Goal: Information Seeking & Learning: Learn about a topic

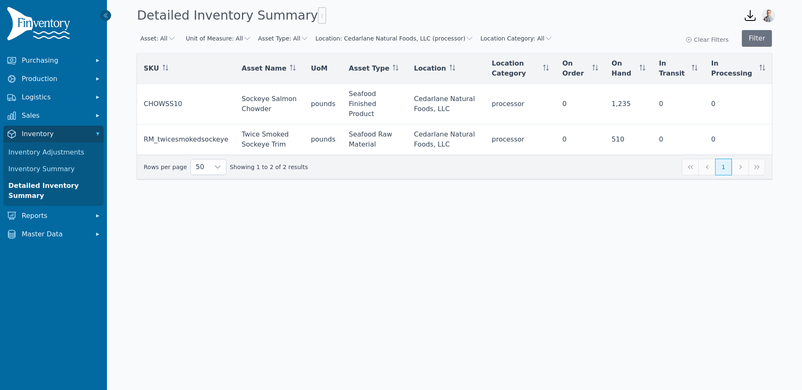
click at [431, 37] on button "Location: Cedarlane Natural Foods, LLC (processor)" at bounding box center [394, 38] width 158 height 8
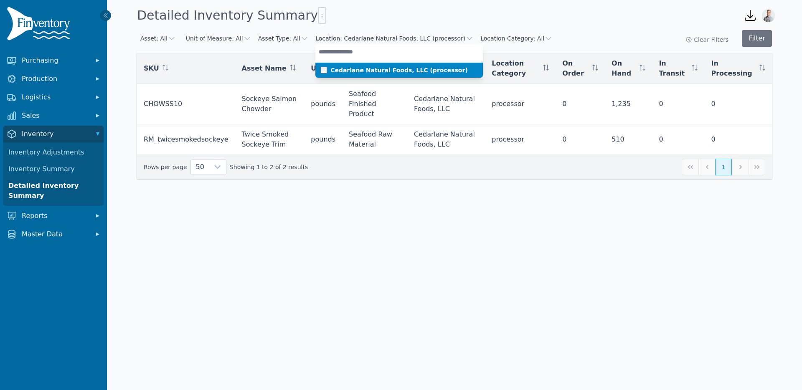
click at [320, 67] on span at bounding box center [325, 70] width 10 height 7
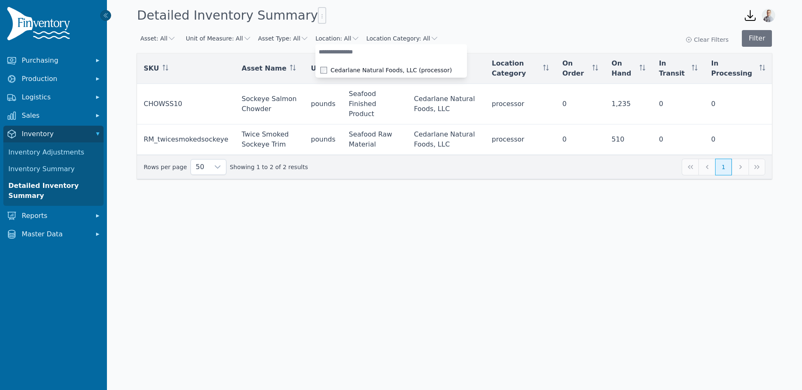
click at [334, 56] on input "text" at bounding box center [391, 51] width 152 height 15
type input "*****"
click at [322, 72] on span at bounding box center [325, 70] width 10 height 7
click at [754, 38] on button "Filter" at bounding box center [757, 38] width 30 height 17
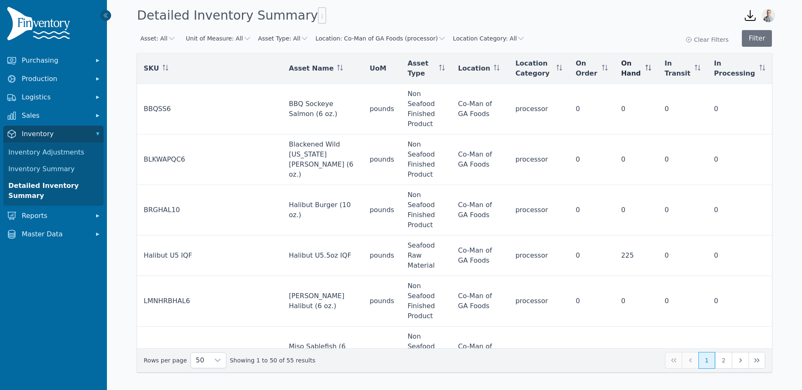
click at [650, 69] on icon at bounding box center [650, 68] width 0 height 6
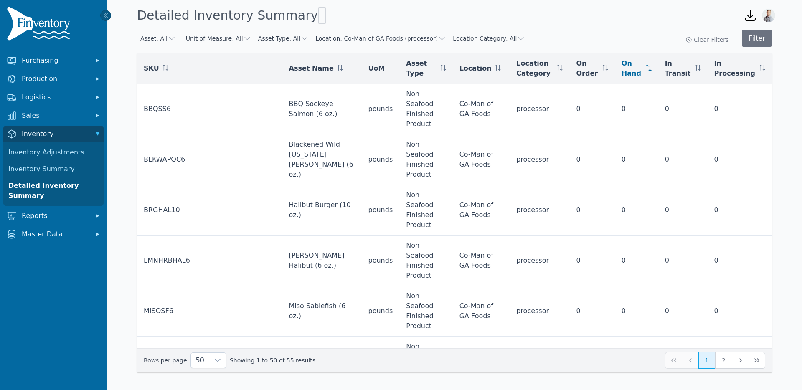
click at [652, 69] on icon at bounding box center [649, 68] width 6 height 6
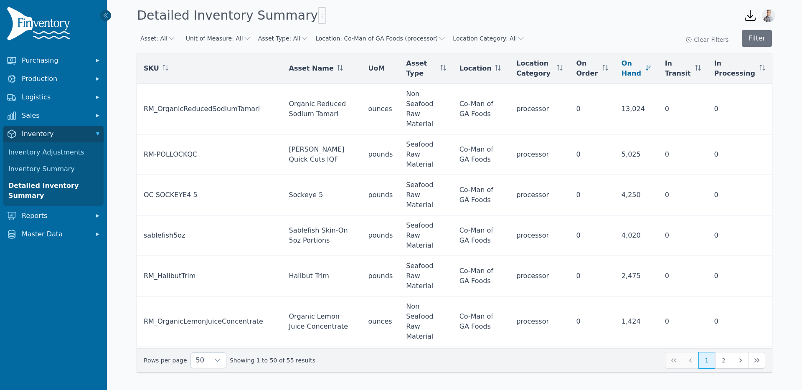
click at [290, 38] on button "Asset Type: All" at bounding box center [283, 38] width 51 height 8
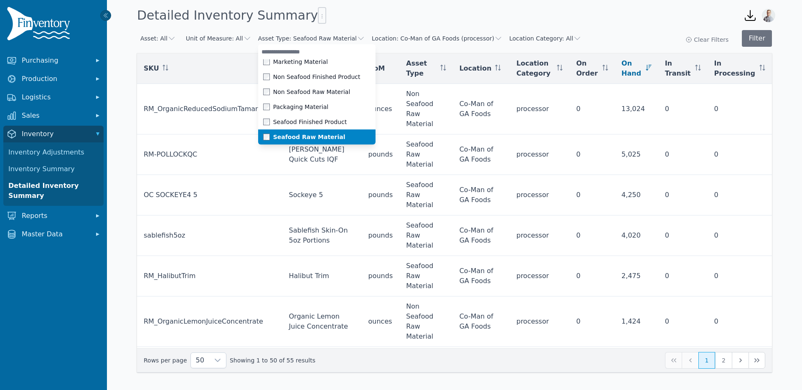
scroll to position [8, 0]
click at [264, 134] on div "Seafood Raw Material" at bounding box center [311, 138] width 97 height 8
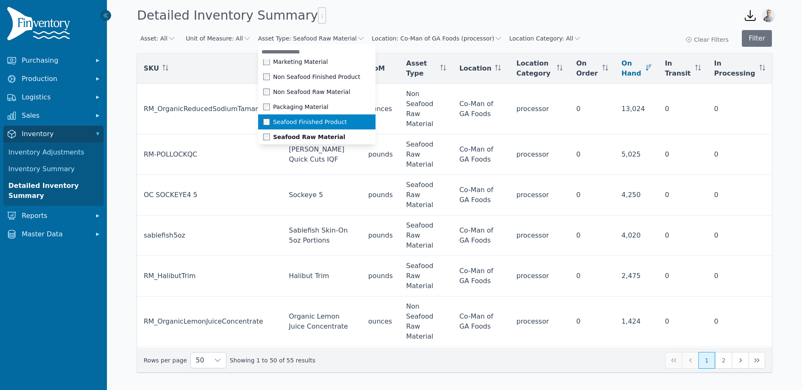
click at [268, 126] on li "Seafood Finished Product" at bounding box center [316, 121] width 117 height 15
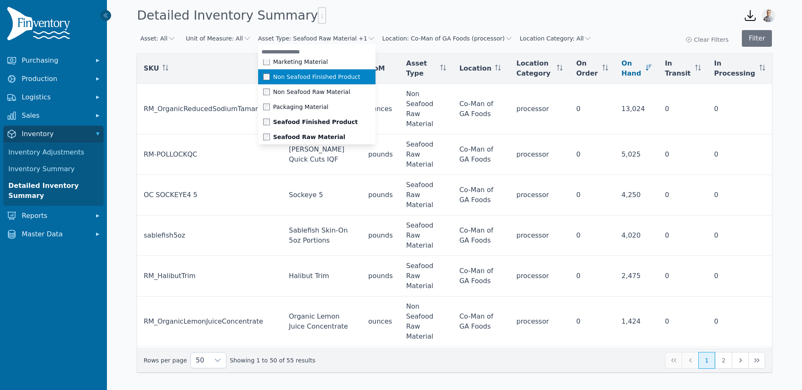
click at [268, 78] on span at bounding box center [268, 77] width 10 height 7
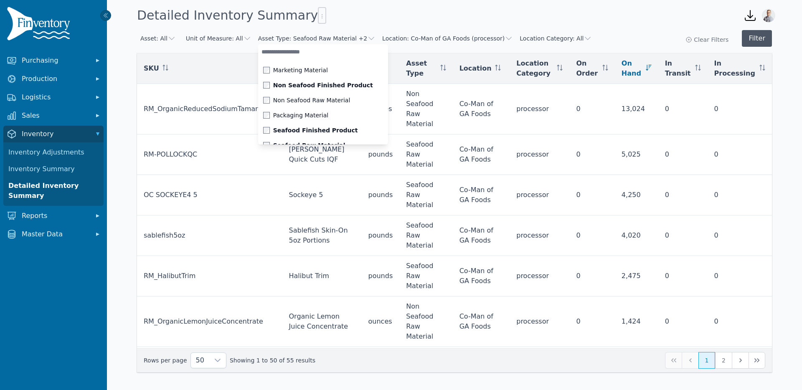
click at [753, 40] on button "Filter" at bounding box center [757, 38] width 30 height 17
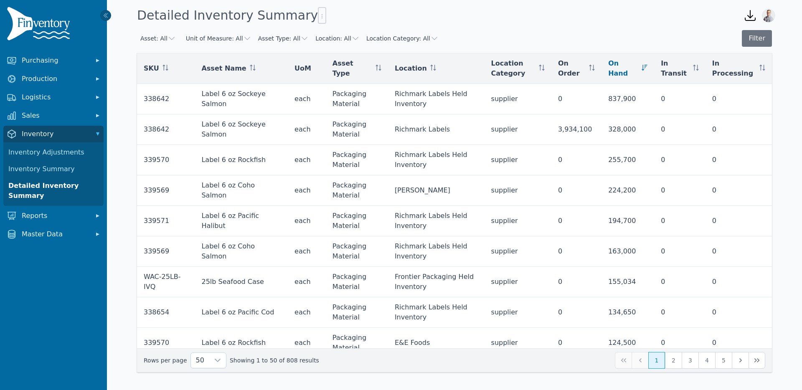
click at [330, 38] on button "Location: All" at bounding box center [337, 38] width 44 height 8
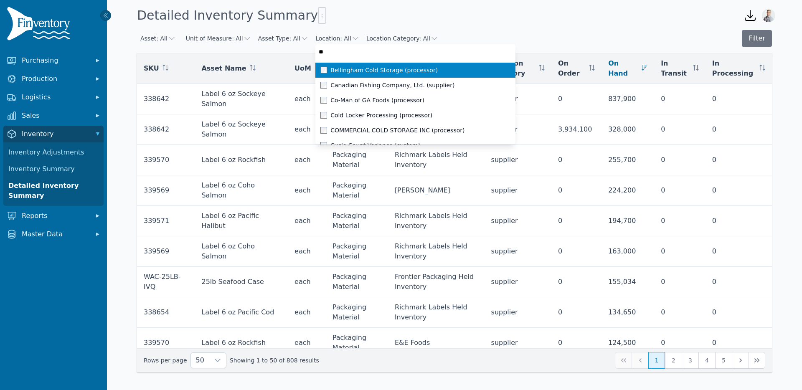
type input "***"
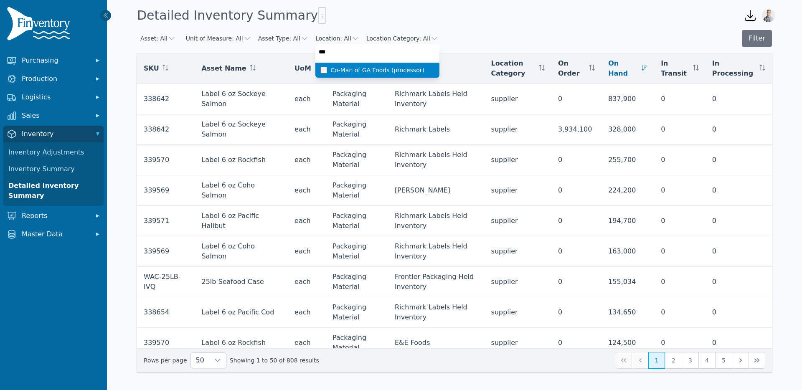
click at [332, 69] on span "Co-Man of GA Foods (processor)" at bounding box center [377, 70] width 94 height 8
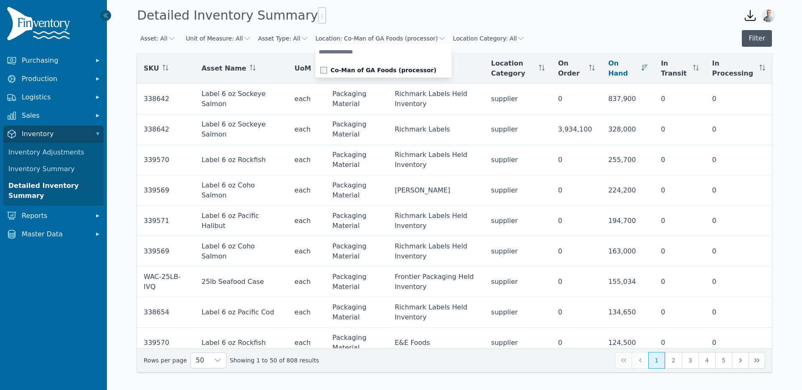
click at [767, 43] on button "Filter" at bounding box center [757, 38] width 30 height 17
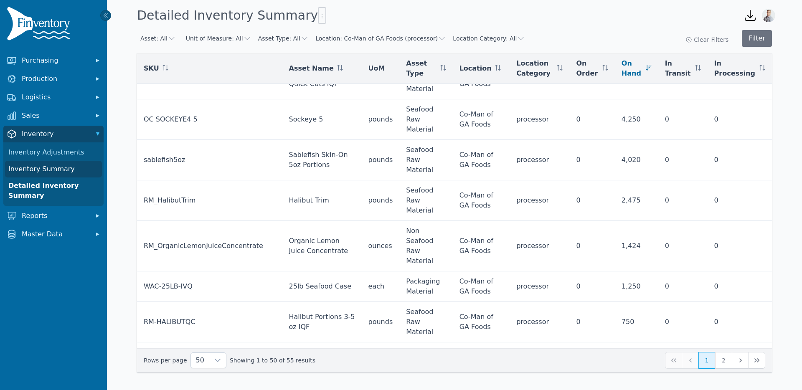
scroll to position [82, 0]
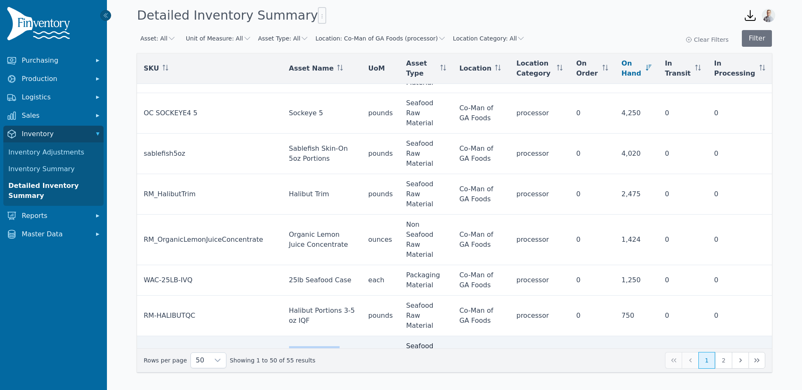
drag, startPoint x: 297, startPoint y: 264, endPoint x: 278, endPoint y: 255, distance: 20.2
click at [282, 336] on td "Organic Sweet White Miso" at bounding box center [321, 356] width 79 height 41
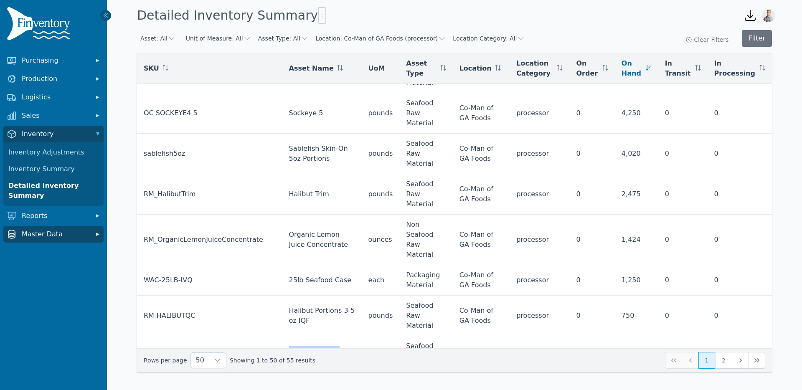
click at [54, 236] on span "Master Data" at bounding box center [55, 234] width 67 height 10
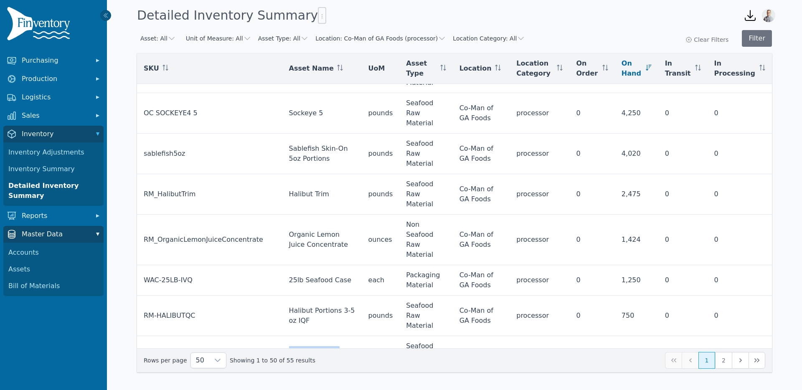
click at [54, 236] on span "Master Data" at bounding box center [55, 234] width 67 height 10
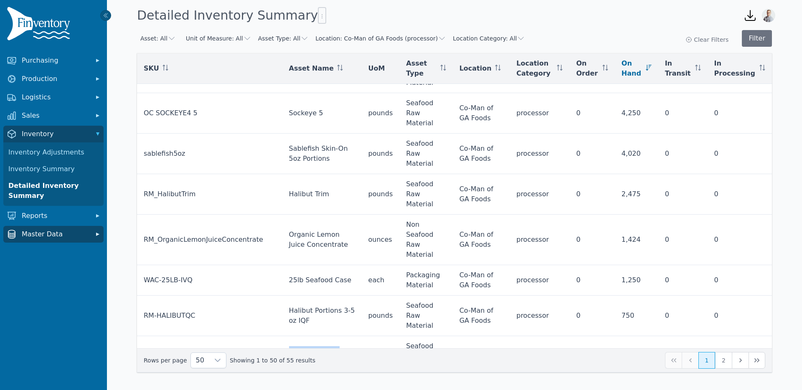
click at [42, 240] on button "Master Data" at bounding box center [53, 234] width 100 height 17
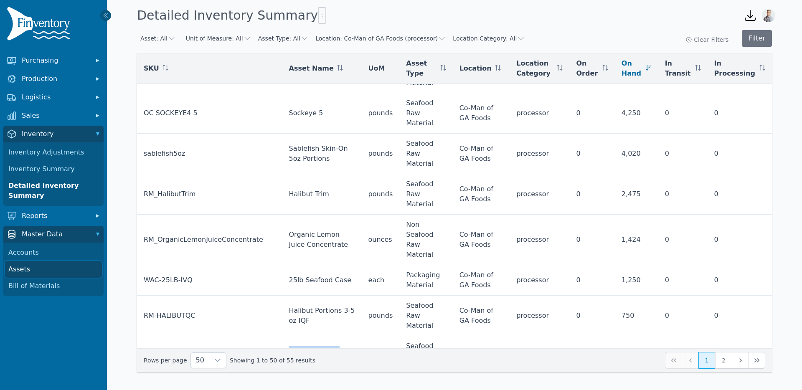
click at [28, 270] on link "Assets" at bounding box center [53, 269] width 97 height 17
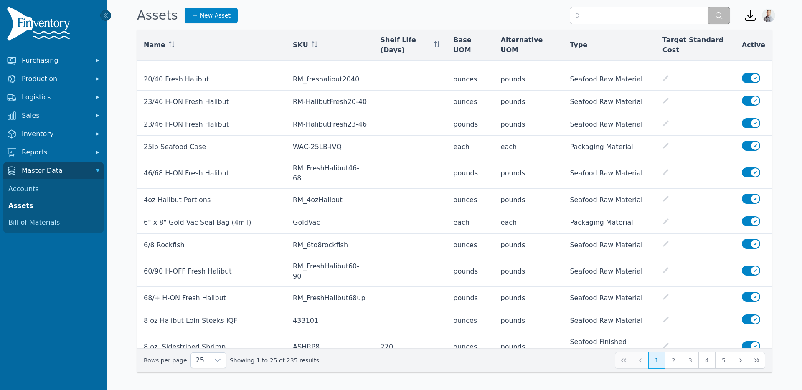
scroll to position [256, 0]
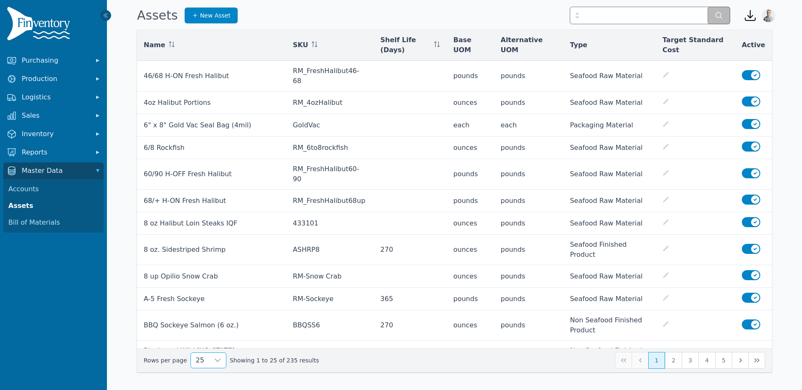
click at [205, 365] on span "25" at bounding box center [200, 360] width 18 height 15
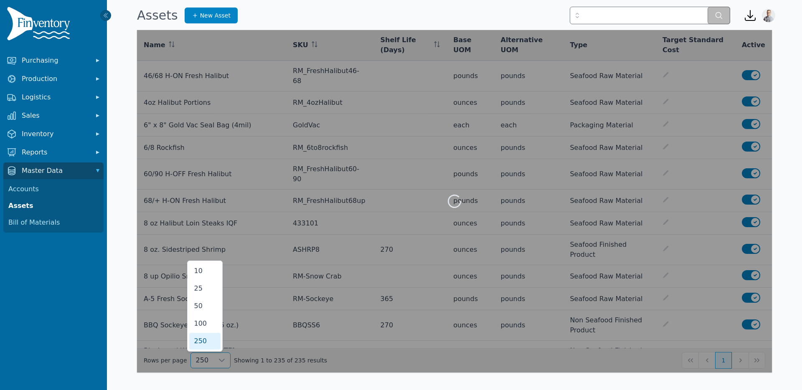
click at [204, 348] on li "250" at bounding box center [204, 341] width 31 height 17
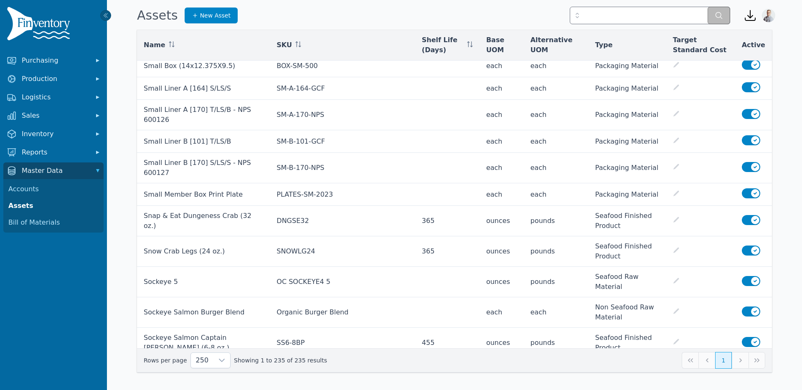
scroll to position [5476, 0]
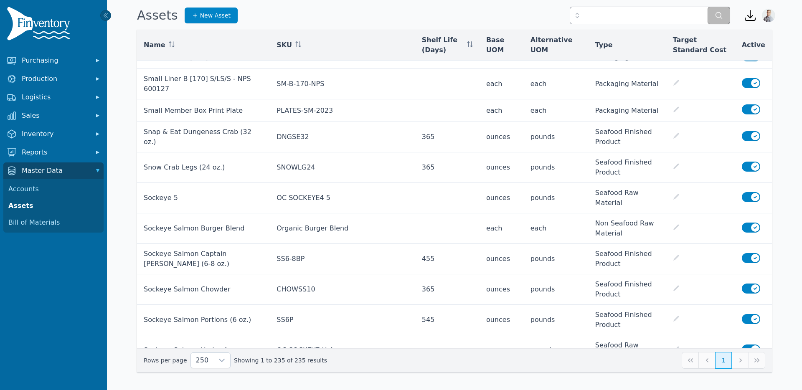
click at [67, 270] on nav "Purchasing Production Logistics Sales Inventory Reports Master Data Accounts As…" at bounding box center [53, 221] width 107 height 338
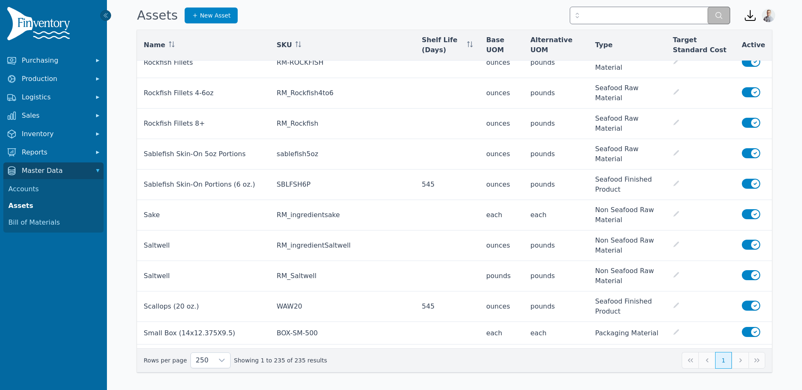
scroll to position [5123, 0]
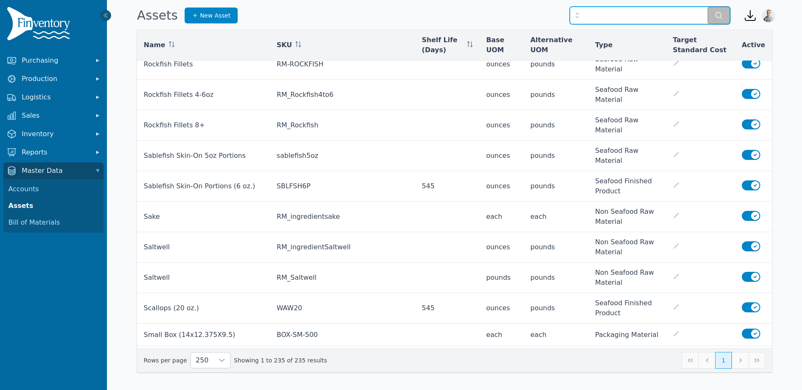
click at [640, 15] on input "text" at bounding box center [650, 16] width 160 height 18
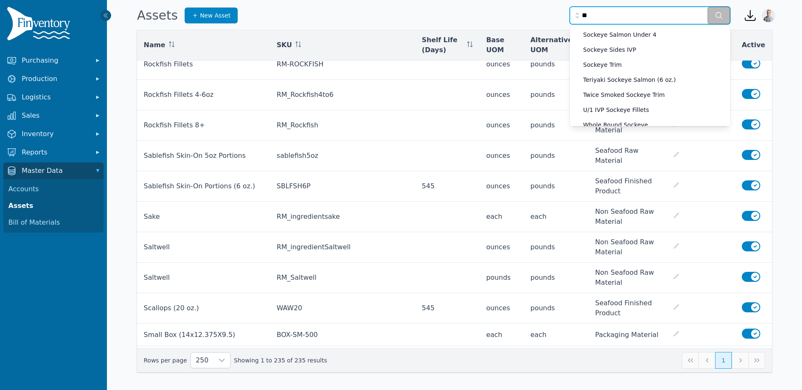
scroll to position [685, 0]
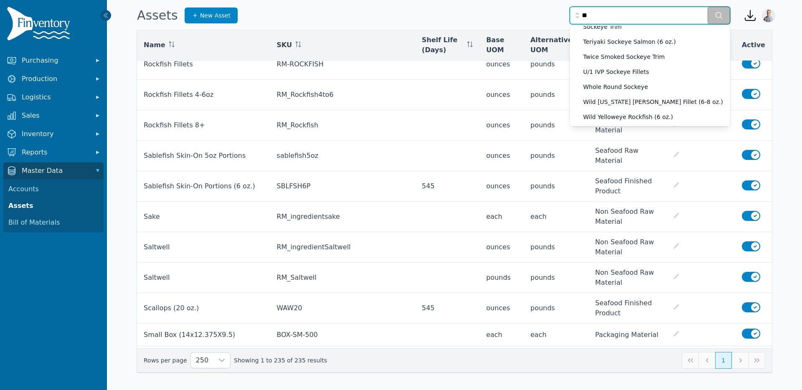
type input "*"
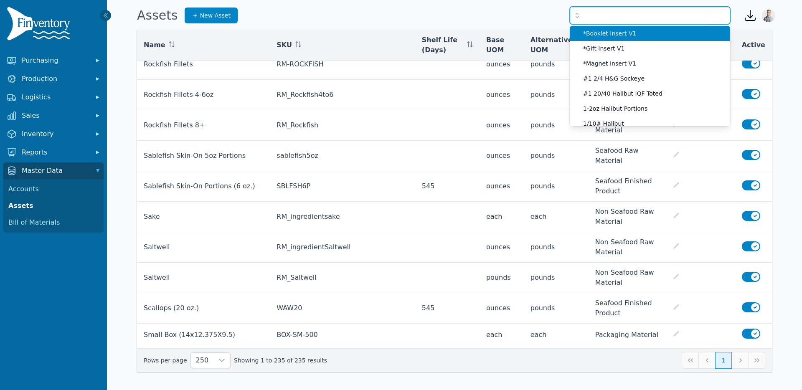
scroll to position [0, 0]
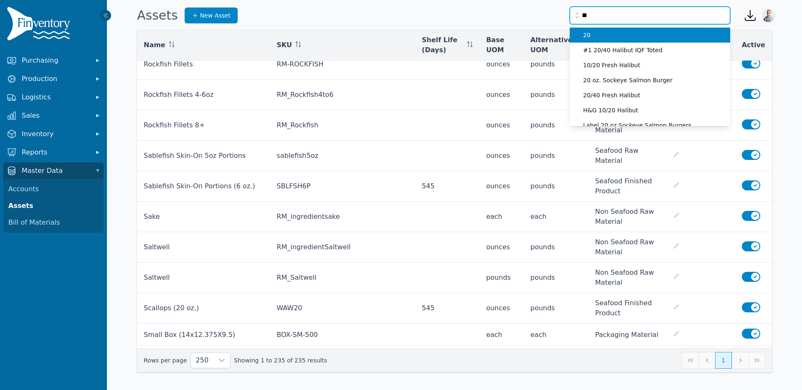
type input "*"
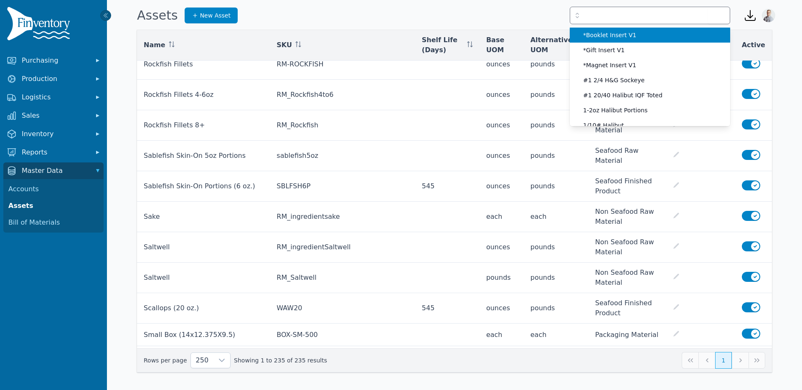
drag, startPoint x: 348, startPoint y: 2, endPoint x: 332, endPoint y: 7, distance: 17.0
click at [341, 5] on div "Open sidebar Assets New Asset *Booklet Insert V1 *Gift Insert V1 *Magnet Insert…" at bounding box center [454, 13] width 695 height 27
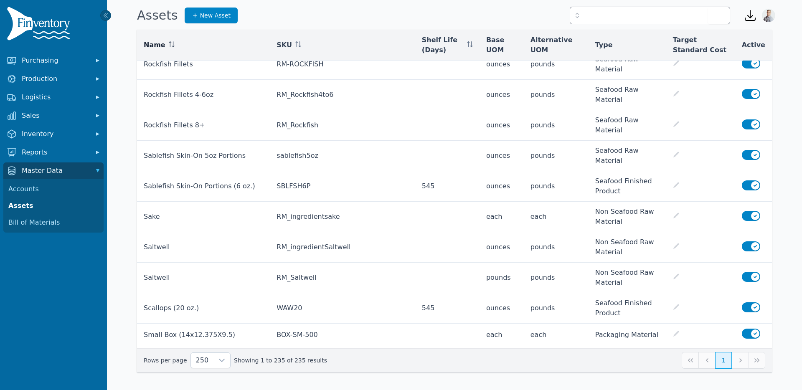
click at [158, 45] on span "Name" at bounding box center [155, 45] width 22 height 10
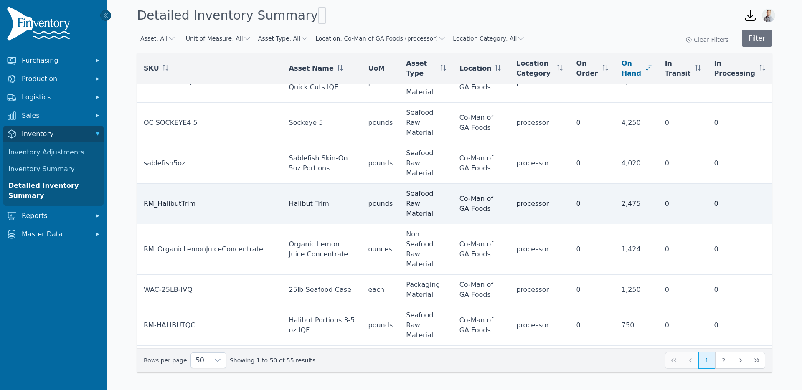
scroll to position [73, 0]
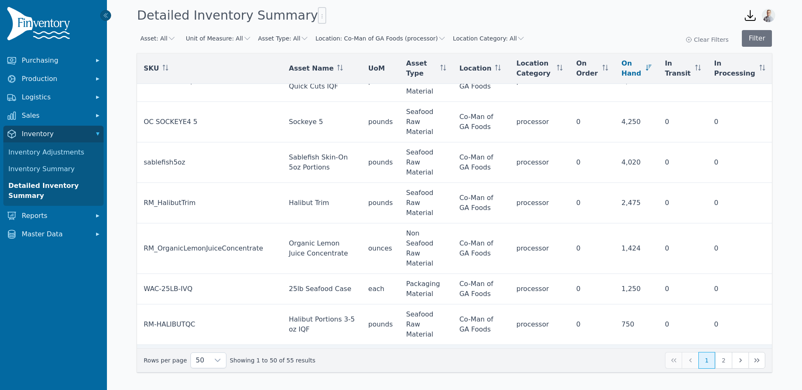
drag, startPoint x: 292, startPoint y: 275, endPoint x: 277, endPoint y: 267, distance: 17.2
click at [282, 345] on td "Organic Sweet White Miso" at bounding box center [321, 365] width 79 height 41
copy td "Organic Sweet White Miso"
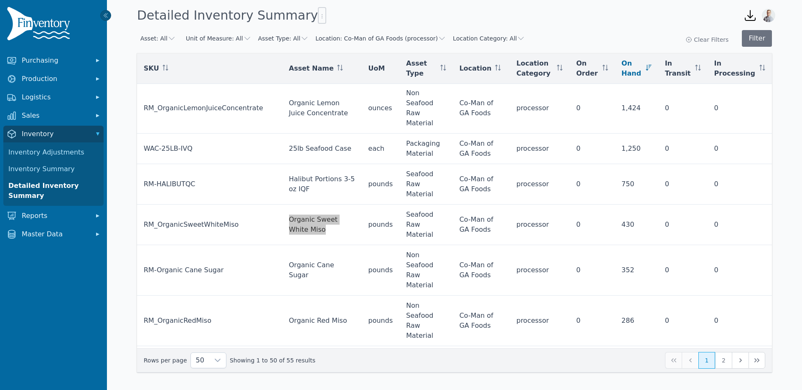
scroll to position [214, 0]
drag, startPoint x: 280, startPoint y: 247, endPoint x: 318, endPoint y: 261, distance: 40.8
copy td "Unsalted Organic Butter 30#"
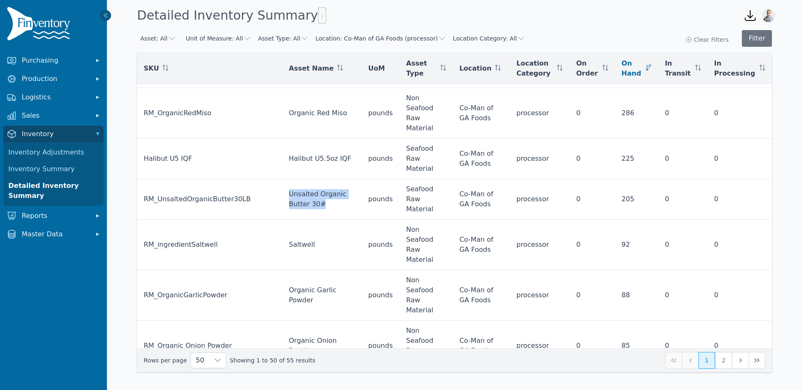
scroll to position [422, 0]
drag, startPoint x: 342, startPoint y: 296, endPoint x: 281, endPoint y: 282, distance: 62.4
copy td "Organic Lemon Juice Concentrate LBS"
drag, startPoint x: 143, startPoint y: 69, endPoint x: 226, endPoint y: 78, distance: 83.2
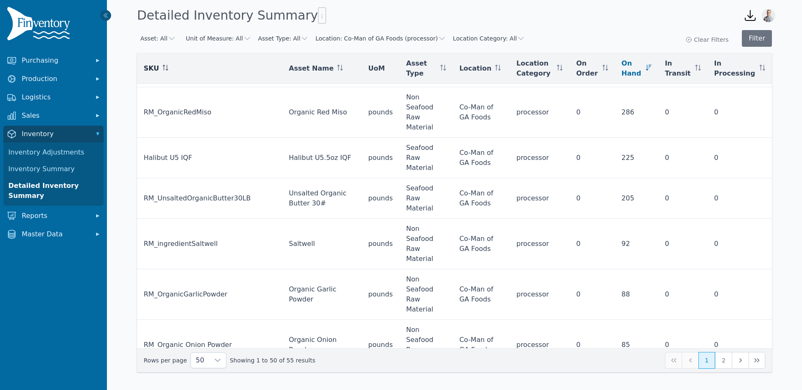
click at [226, 78] on th "SKU" at bounding box center [209, 68] width 145 height 30
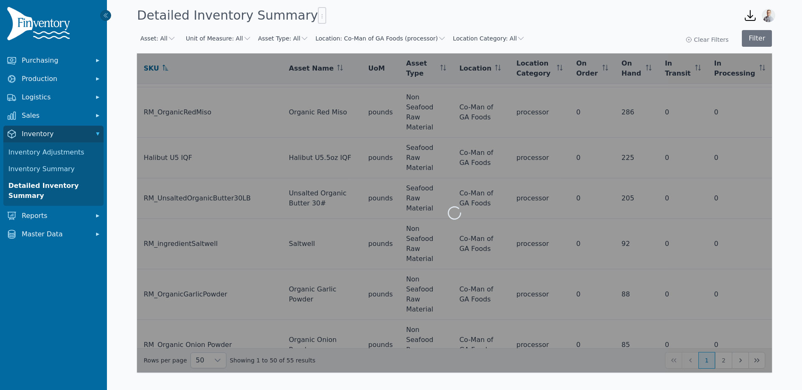
click at [324, 218] on div at bounding box center [454, 212] width 635 height 319
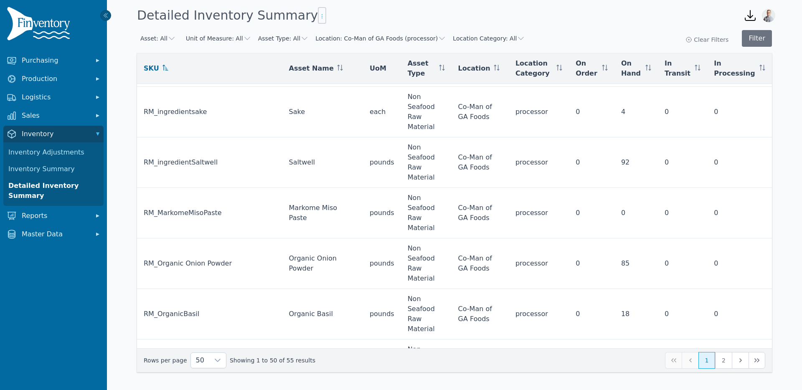
click at [319, 18] on icon "button" at bounding box center [322, 16] width 7 height 7
click at [312, 32] on span "Export .csv" at bounding box center [317, 33] width 48 height 7
click at [47, 61] on span "Purchasing" at bounding box center [55, 61] width 67 height 10
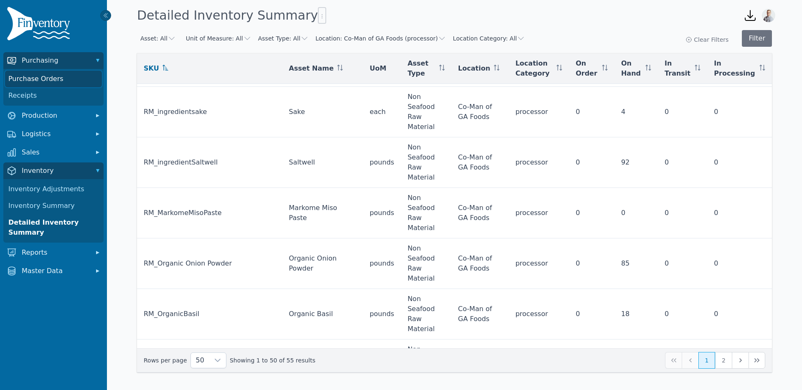
click at [34, 81] on link "Purchase Orders" at bounding box center [53, 79] width 97 height 17
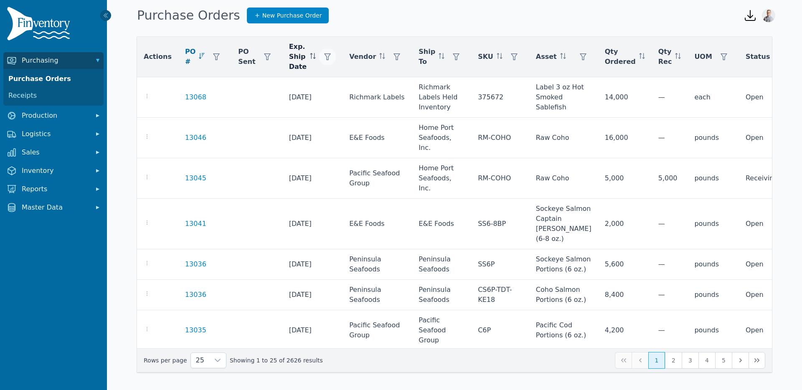
click at [324, 57] on icon "button" at bounding box center [327, 56] width 7 height 7
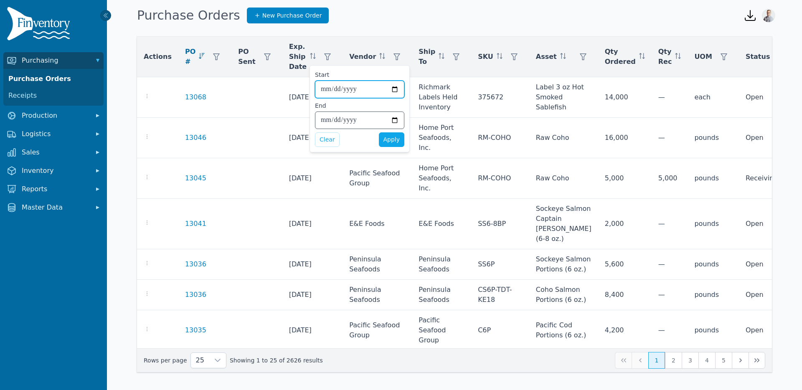
click at [395, 87] on input "Start" at bounding box center [359, 89] width 89 height 17
type input "**********"
click at [387, 139] on span "Apply" at bounding box center [392, 139] width 17 height 9
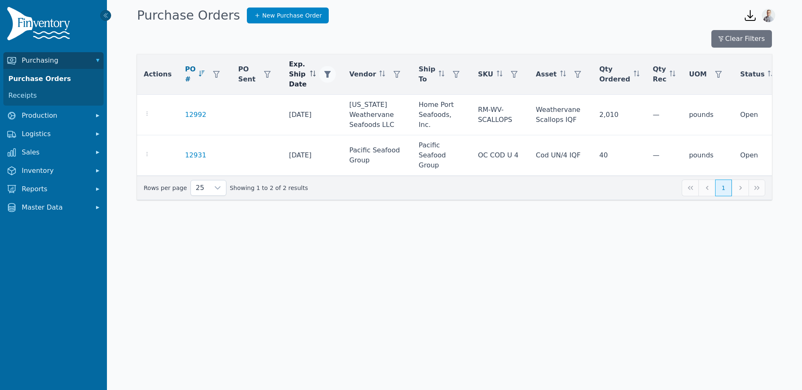
click at [321, 78] on button "button" at bounding box center [327, 74] width 17 height 17
